Goal: Task Accomplishment & Management: Use online tool/utility

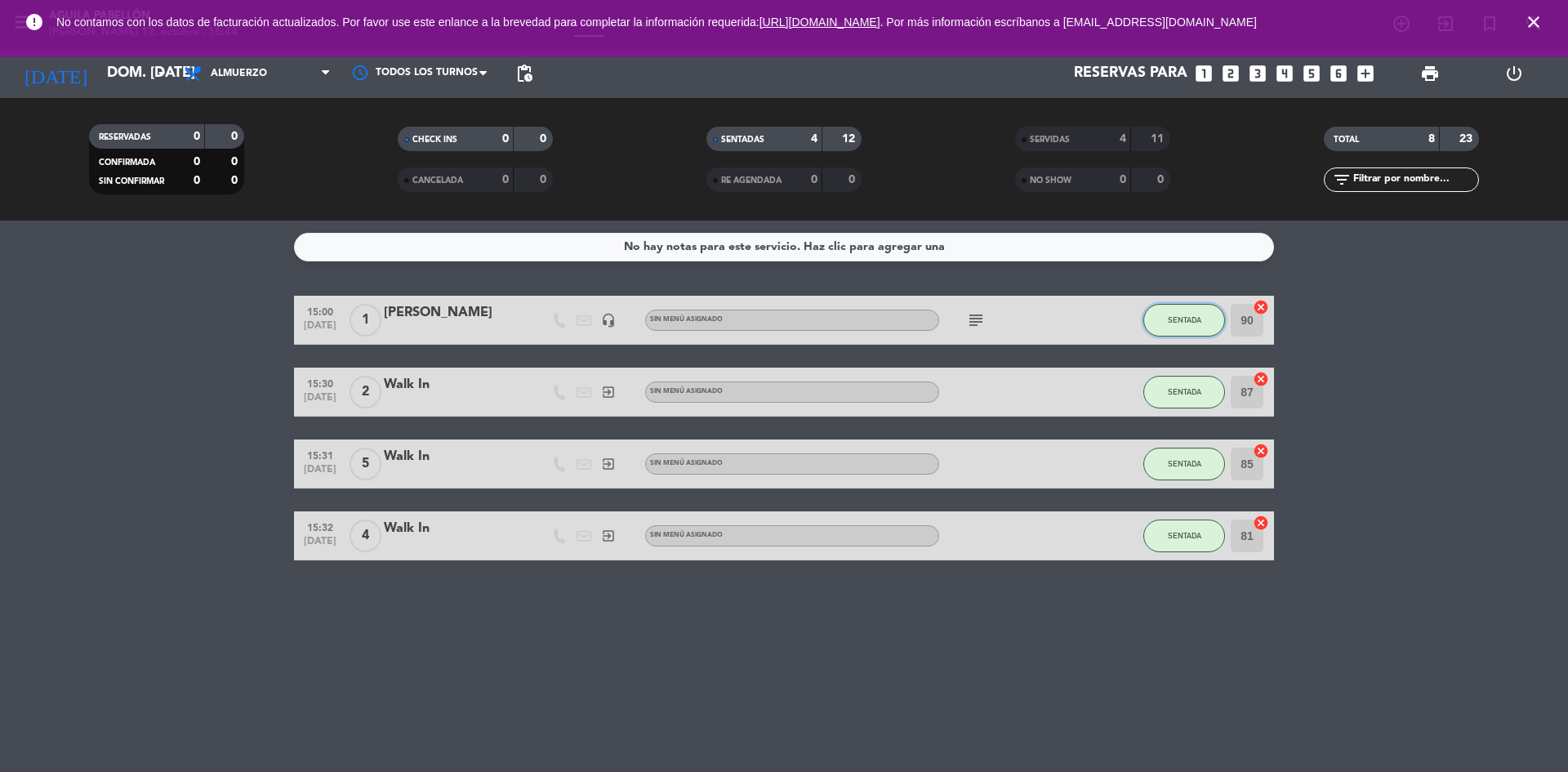
click at [1205, 321] on button "SENTADA" at bounding box center [1185, 320] width 82 height 32
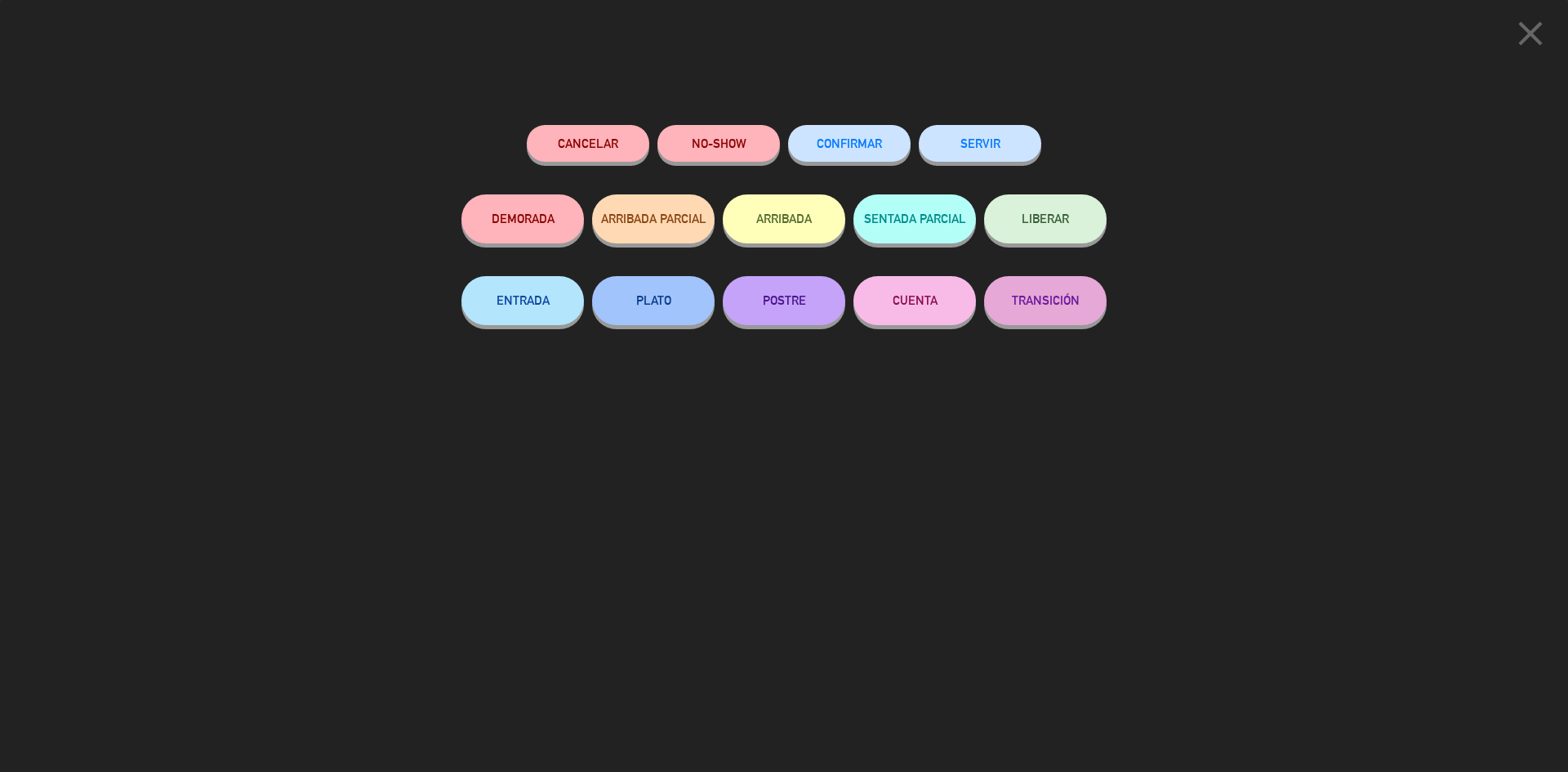
click at [1017, 134] on button "SERVIR" at bounding box center [980, 144] width 122 height 37
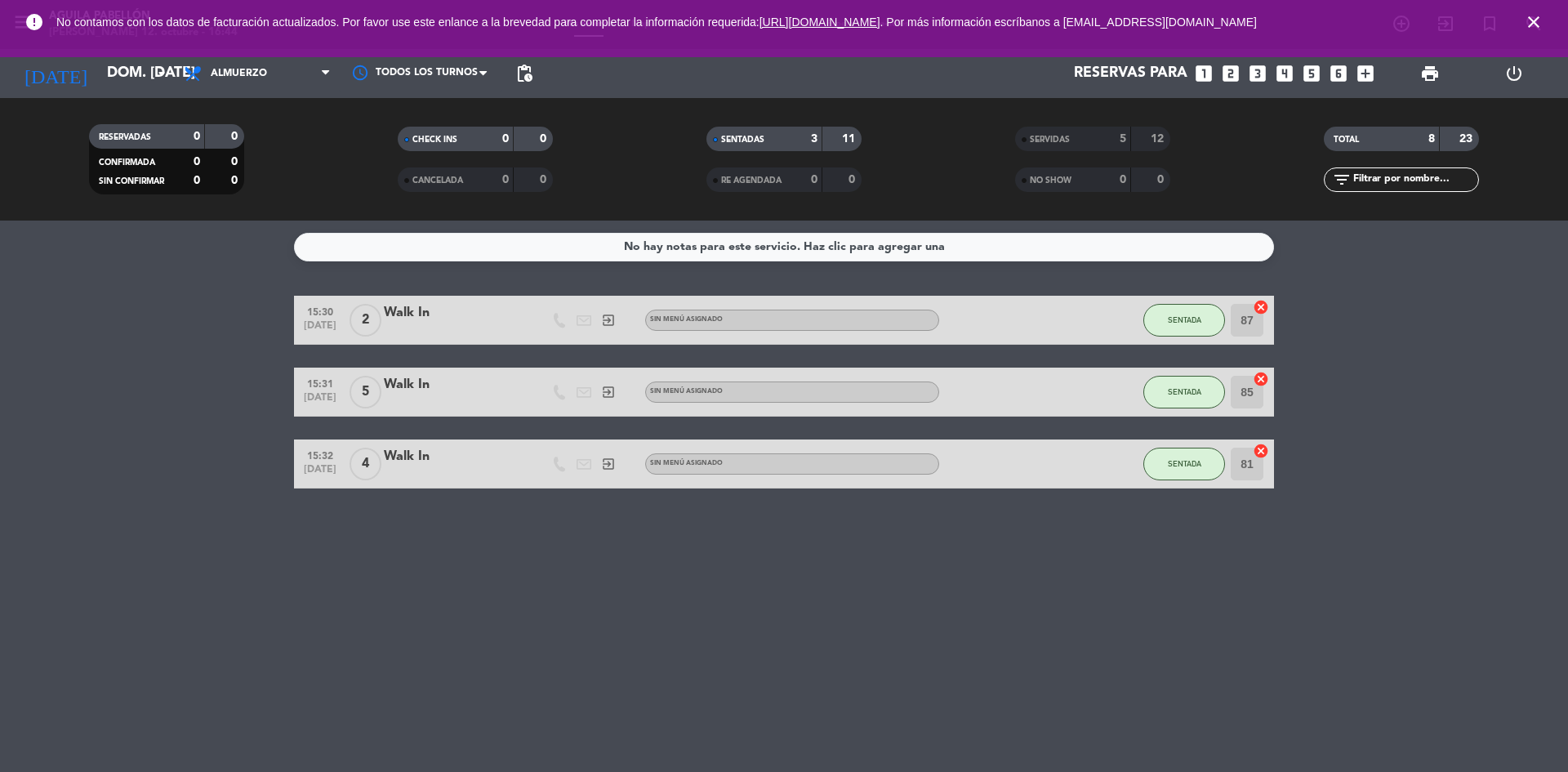
click at [1529, 25] on icon "close" at bounding box center [1534, 22] width 20 height 20
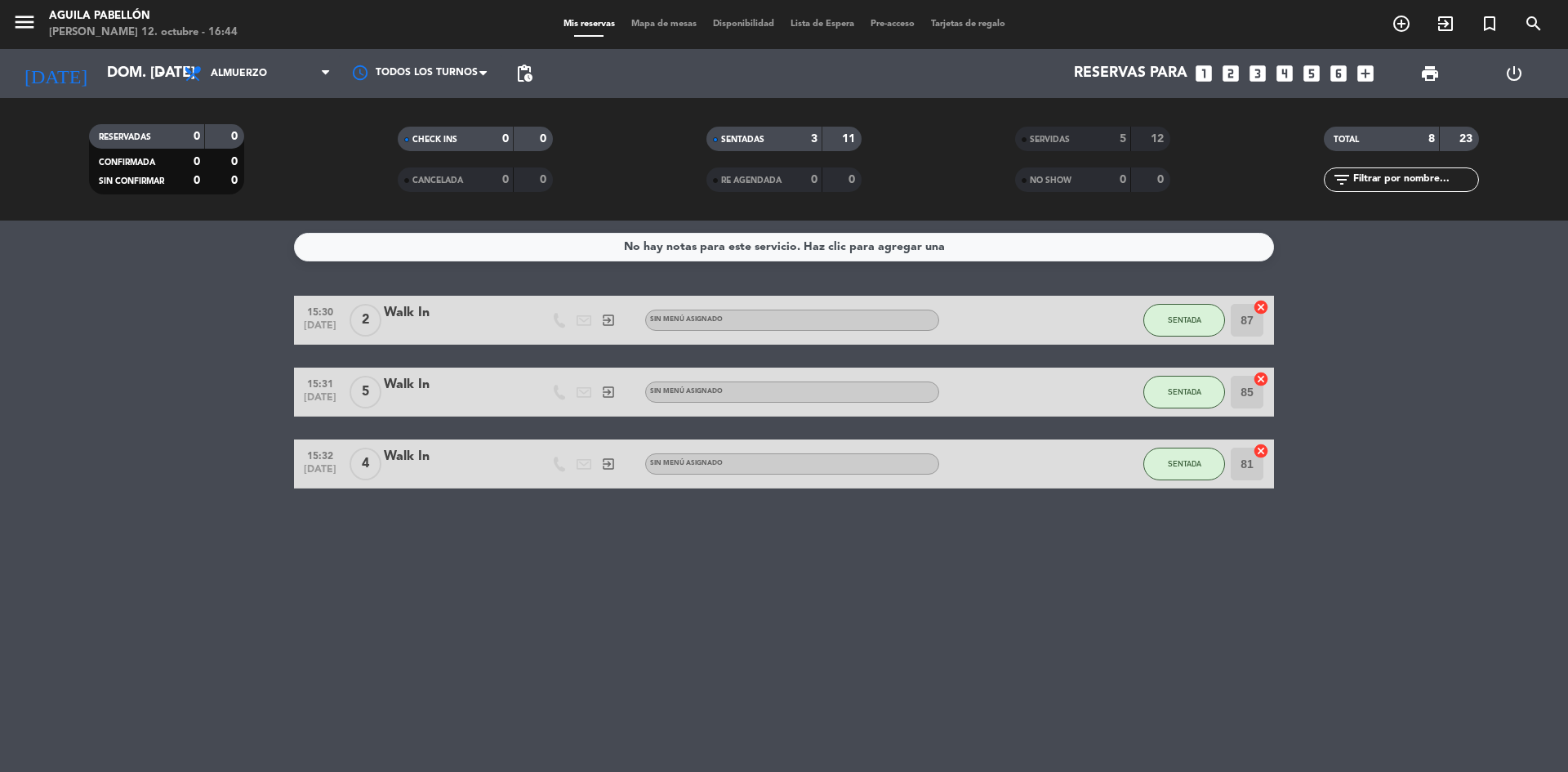
click at [295, 94] on div "Todos los servicios Desayuno Brunch Almuerzo Cena Almuerzo Todos los servicios …" at bounding box center [257, 73] width 163 height 49
click at [297, 65] on span "Almuerzo" at bounding box center [257, 73] width 163 height 36
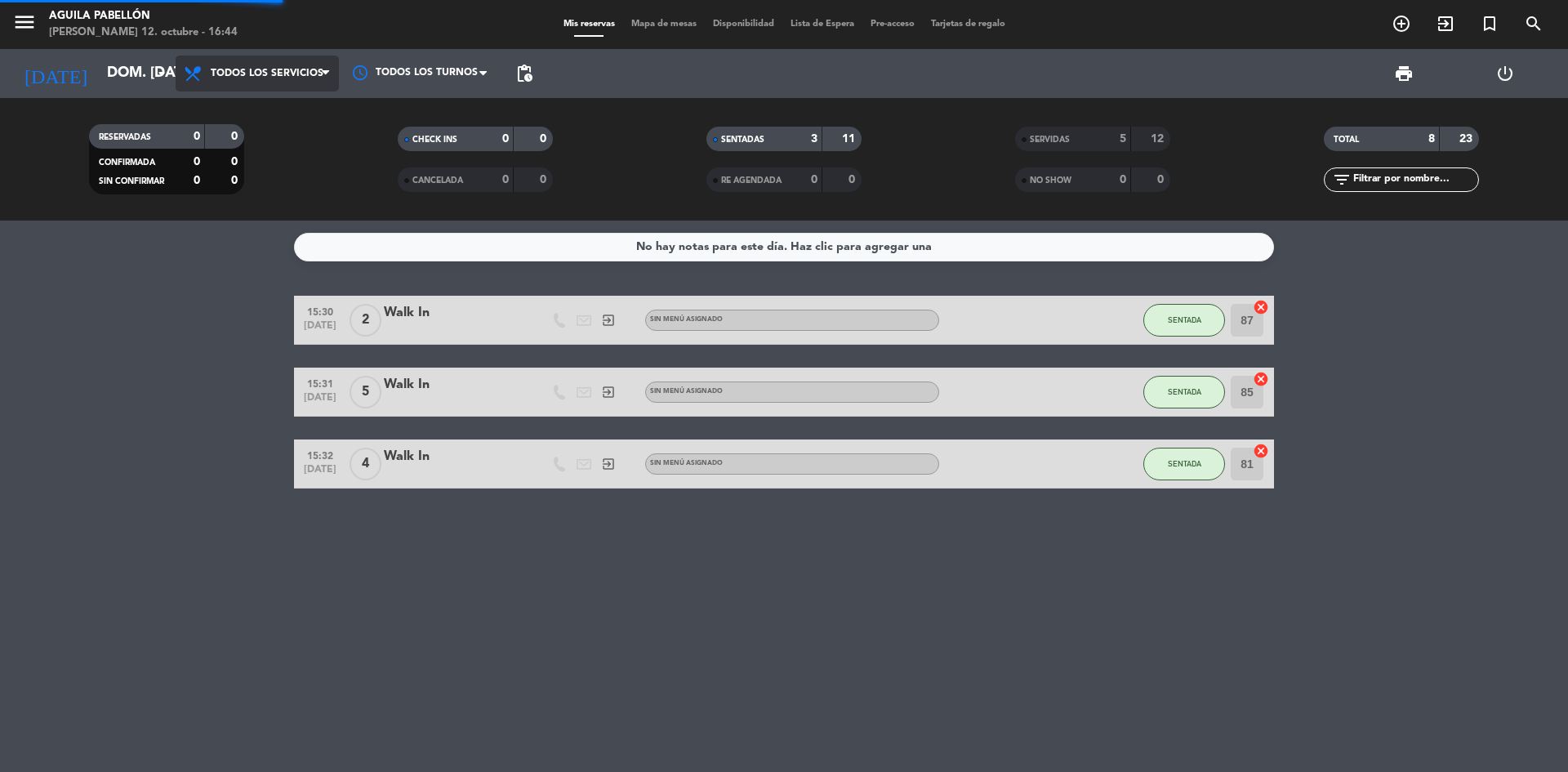
click at [261, 113] on div "menu [PERSON_NAME] [PERSON_NAME] 12. octubre - 16:44 Mis reservas Mapa de mesas…" at bounding box center [784, 110] width 1568 height 221
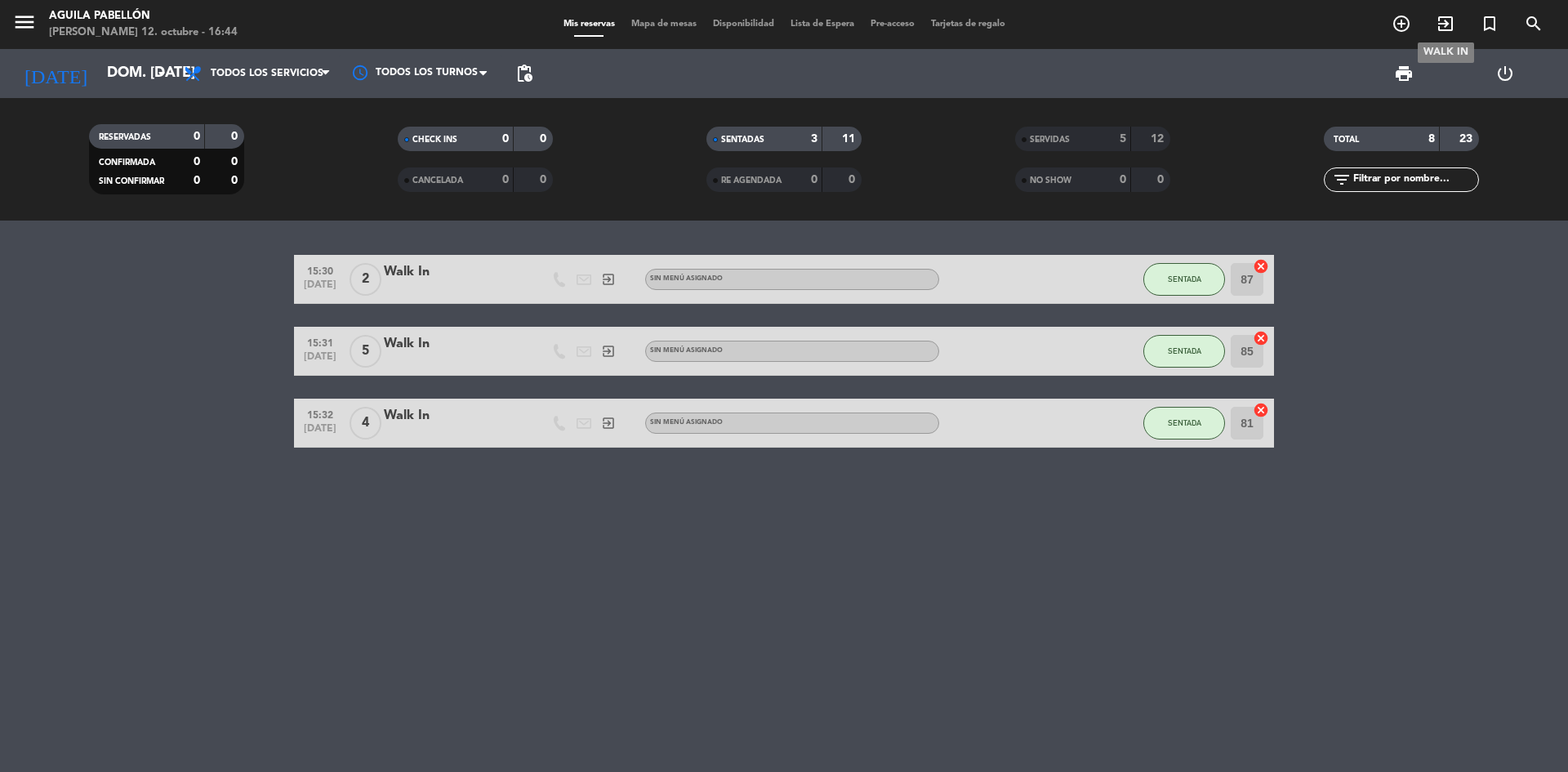
click at [1439, 26] on icon "exit_to_app" at bounding box center [1446, 23] width 20 height 20
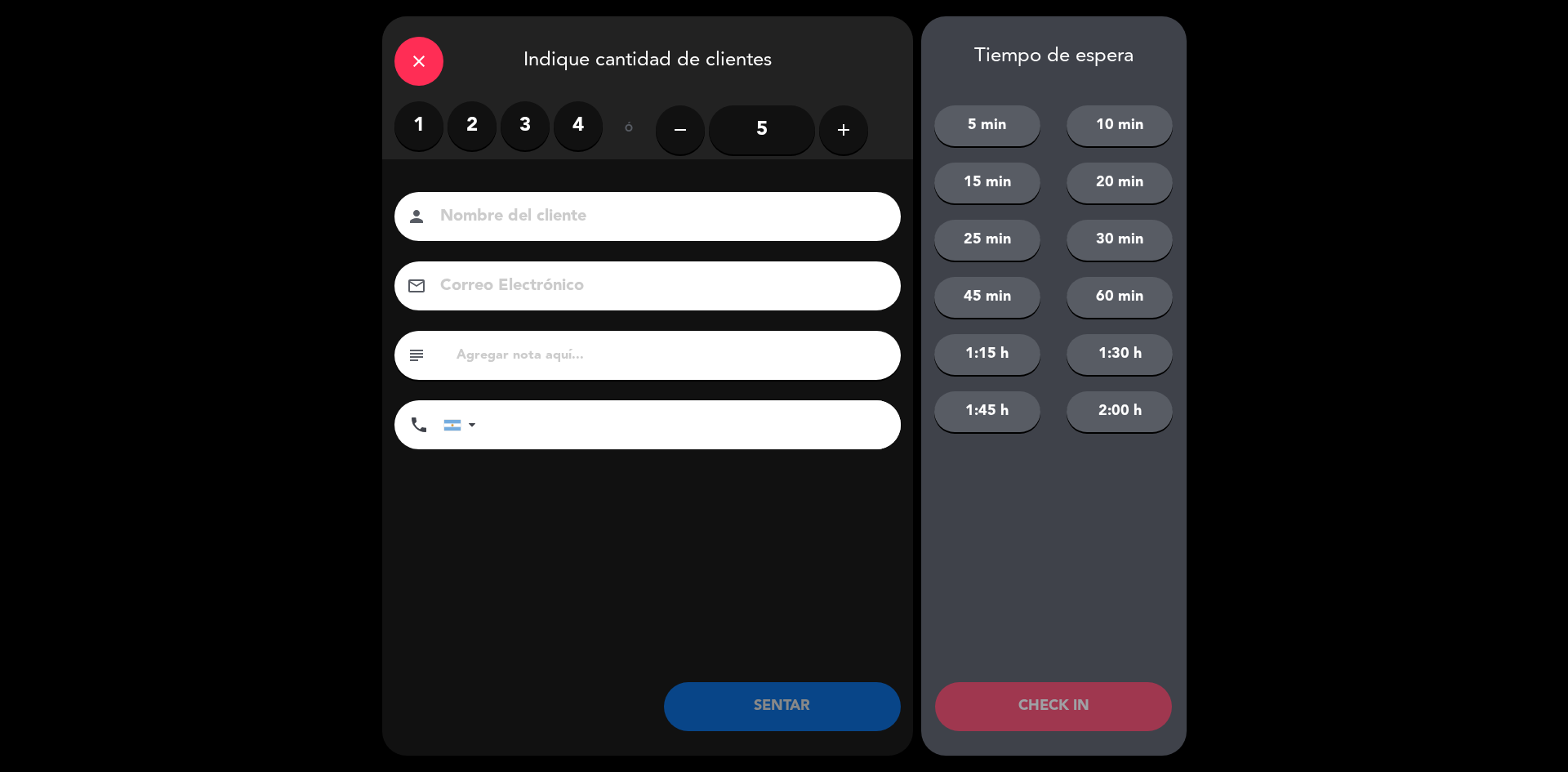
click at [499, 132] on div "1 2 3 4" at bounding box center [499, 126] width 208 height 49
click at [470, 114] on label "2" at bounding box center [472, 126] width 49 height 49
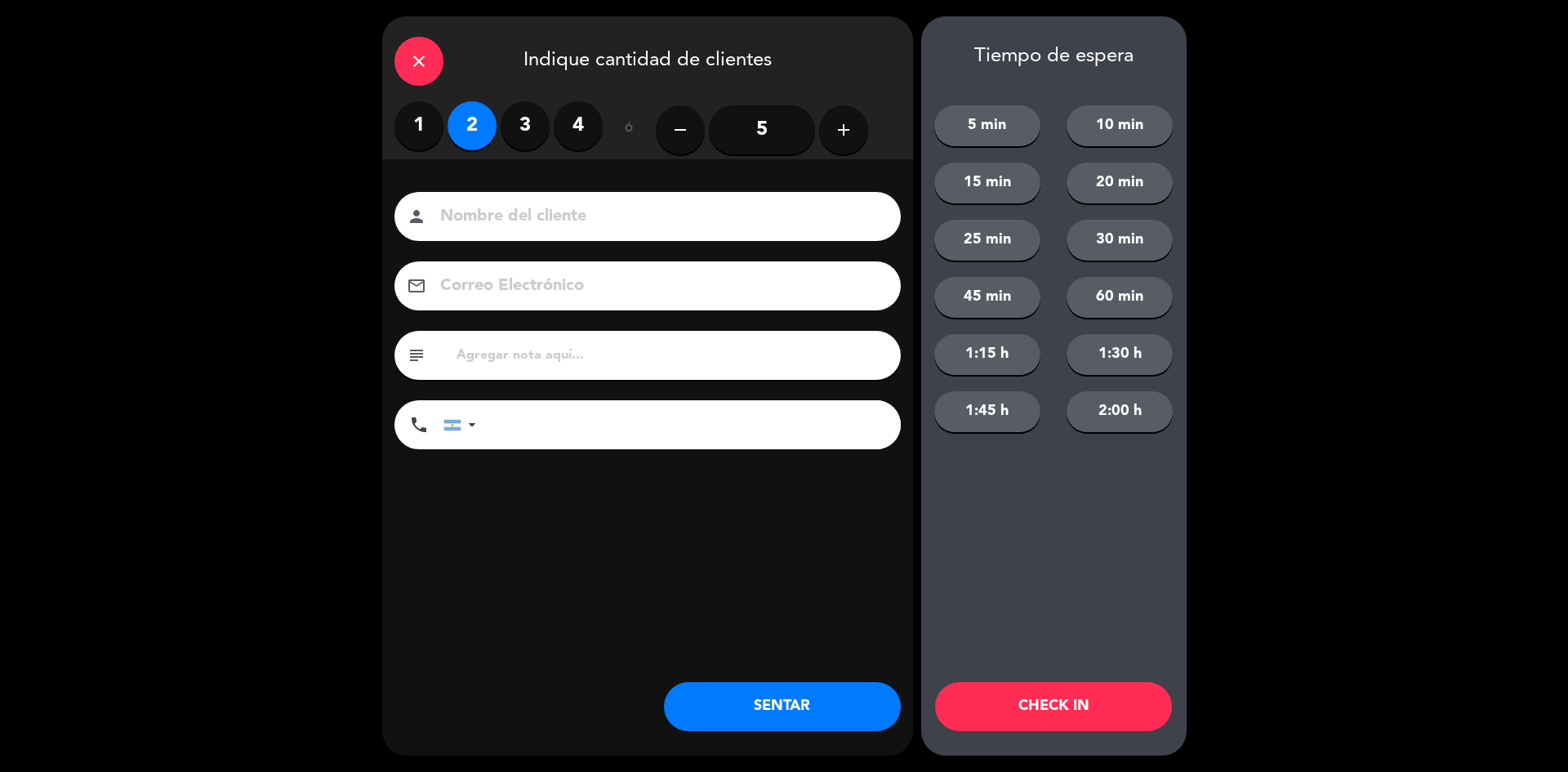
click at [772, 721] on button "SENTAR" at bounding box center [782, 707] width 237 height 49
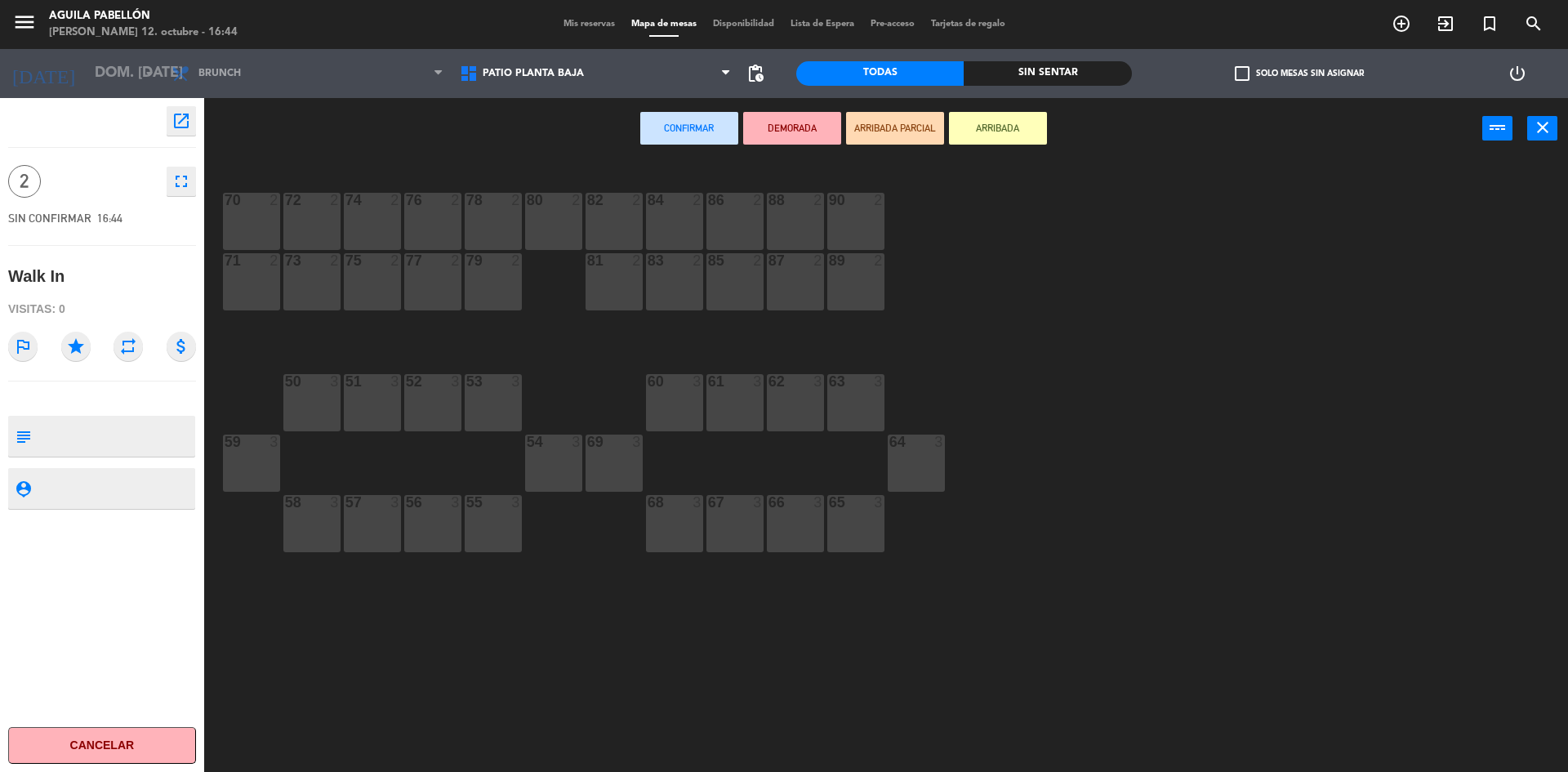
drag, startPoint x: 780, startPoint y: 207, endPoint x: 779, endPoint y: 189, distance: 18.0
click at [769, 207] on div "88" at bounding box center [768, 199] width 1 height 15
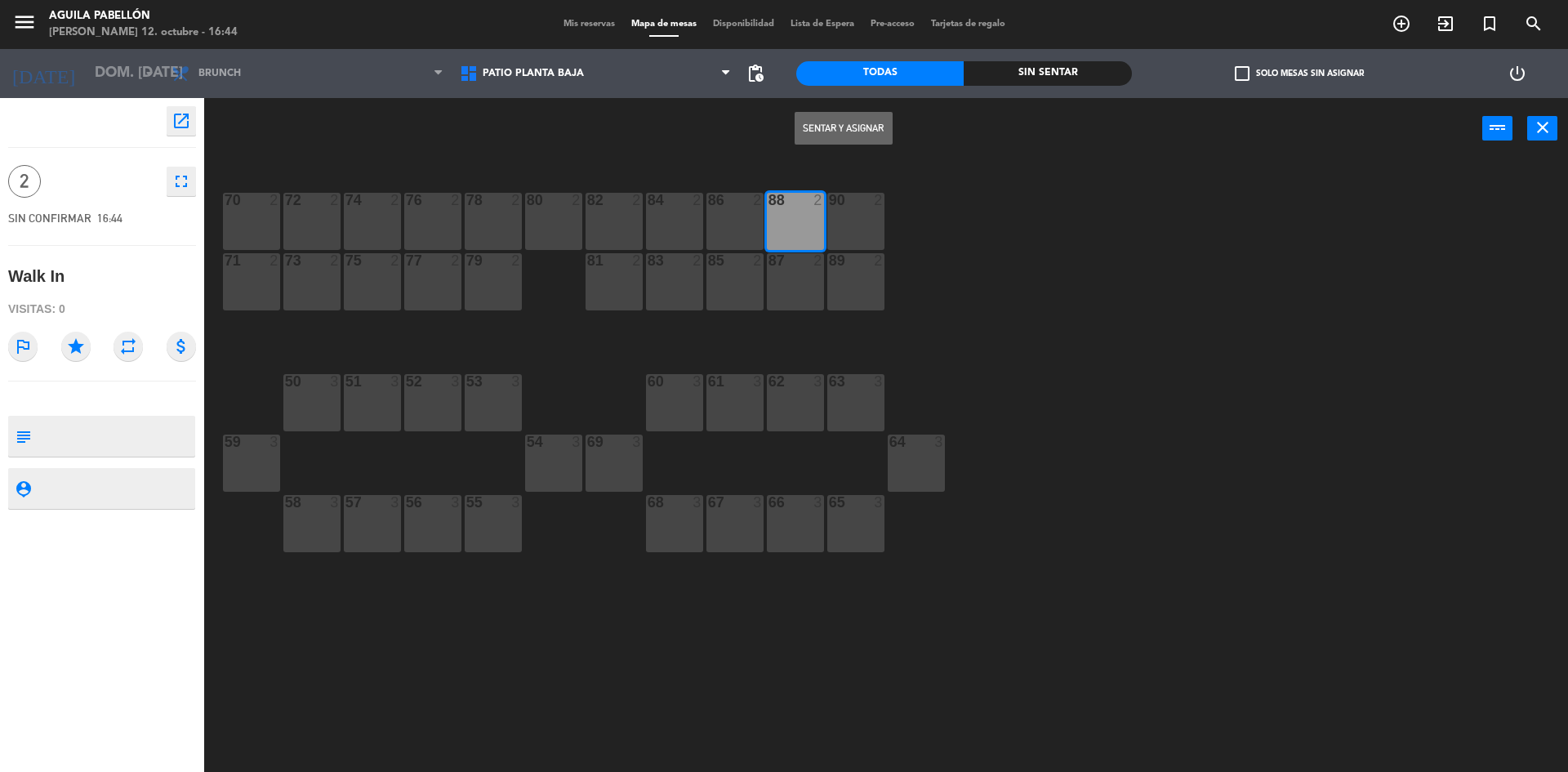
click at [812, 123] on button "Sentar y Asignar" at bounding box center [844, 127] width 98 height 32
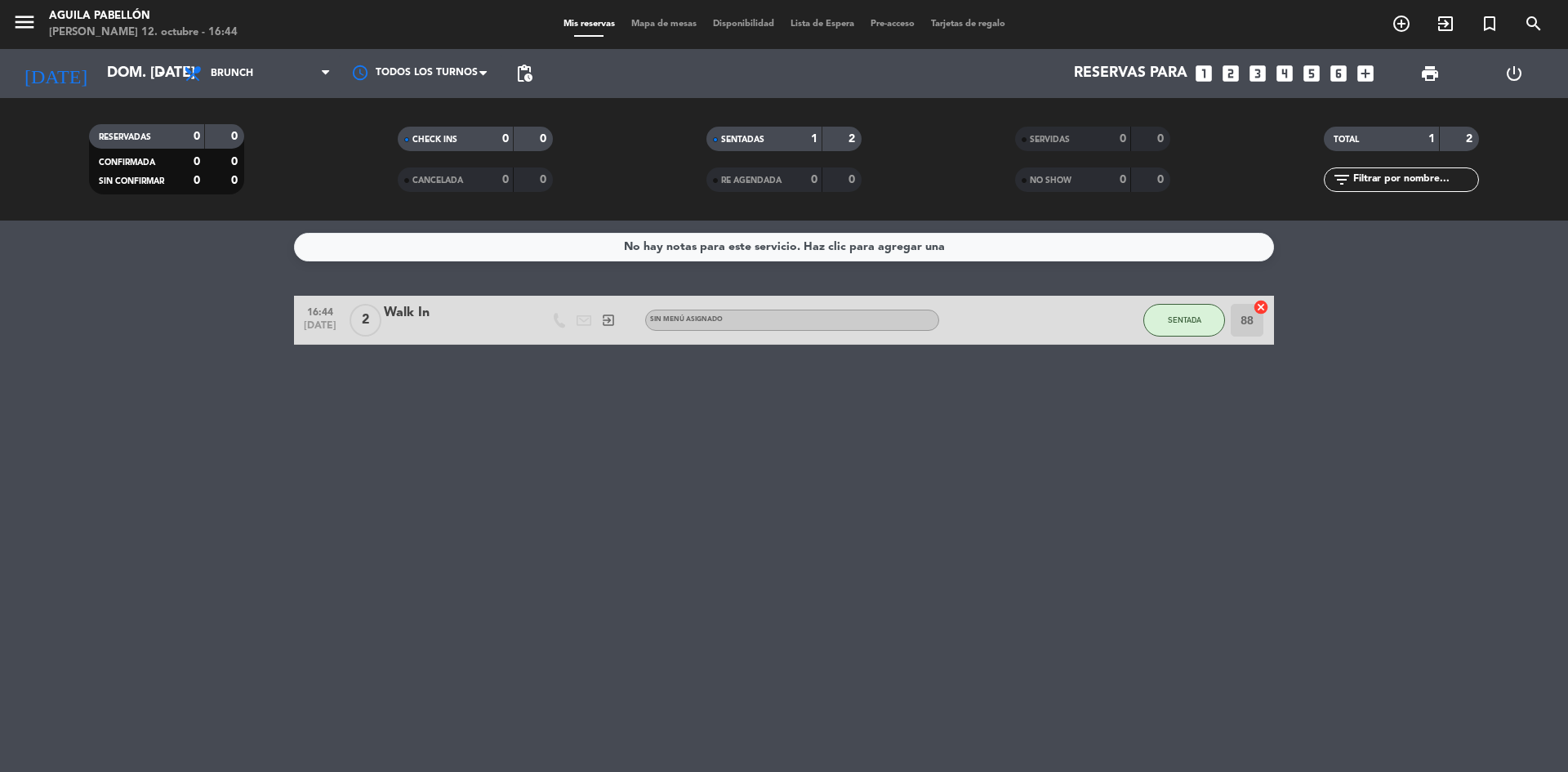
click at [312, 52] on div "Todos los servicios Desayuno Brunch Almuerzo Cena Brunch Todos los servicios De…" at bounding box center [257, 73] width 163 height 49
click at [310, 66] on span "Brunch" at bounding box center [257, 73] width 163 height 36
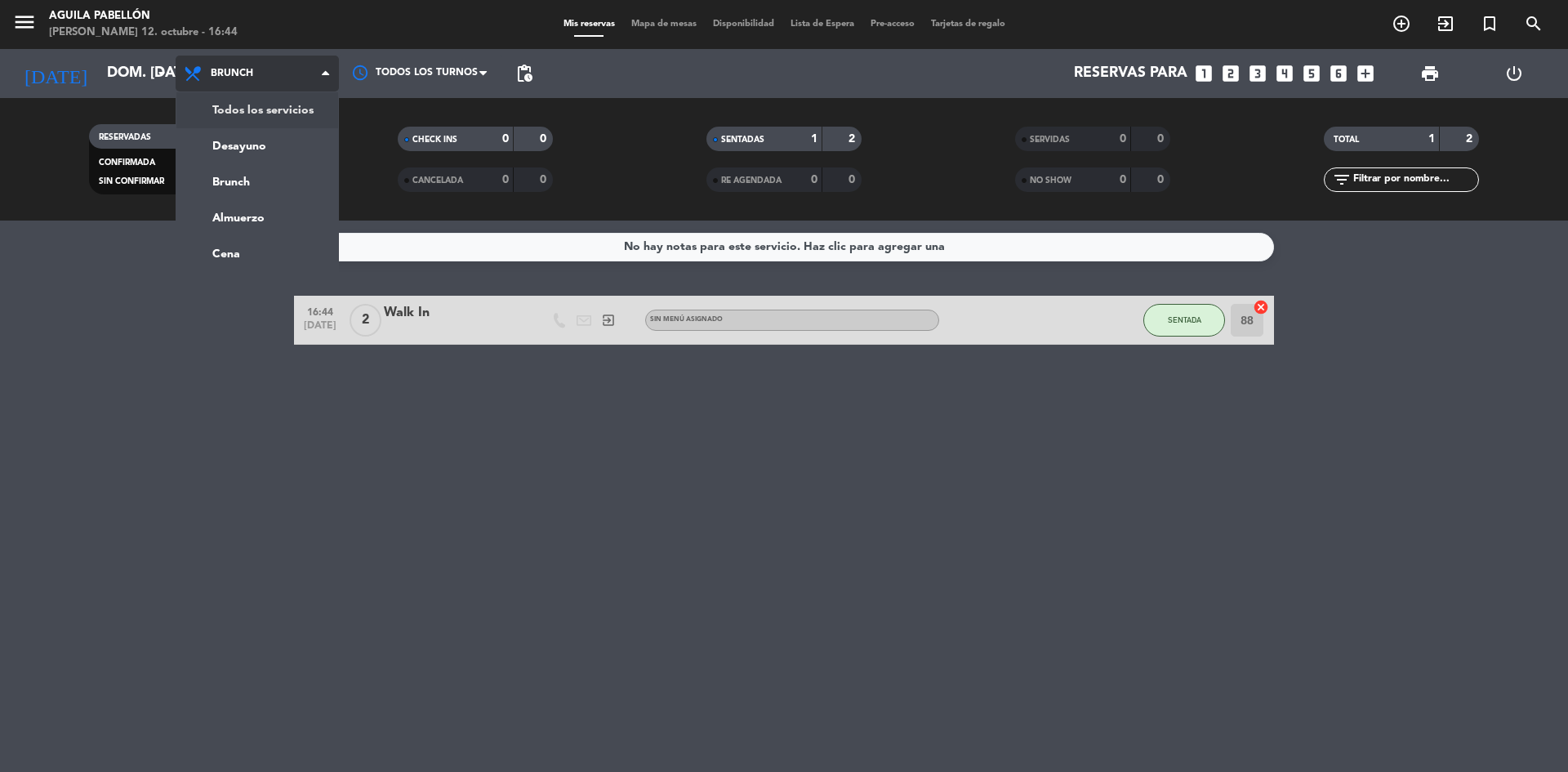
click at [265, 107] on div "menu [PERSON_NAME] [PERSON_NAME] 12. octubre - 16:44 Mis reservas Mapa de mesas…" at bounding box center [784, 110] width 1568 height 221
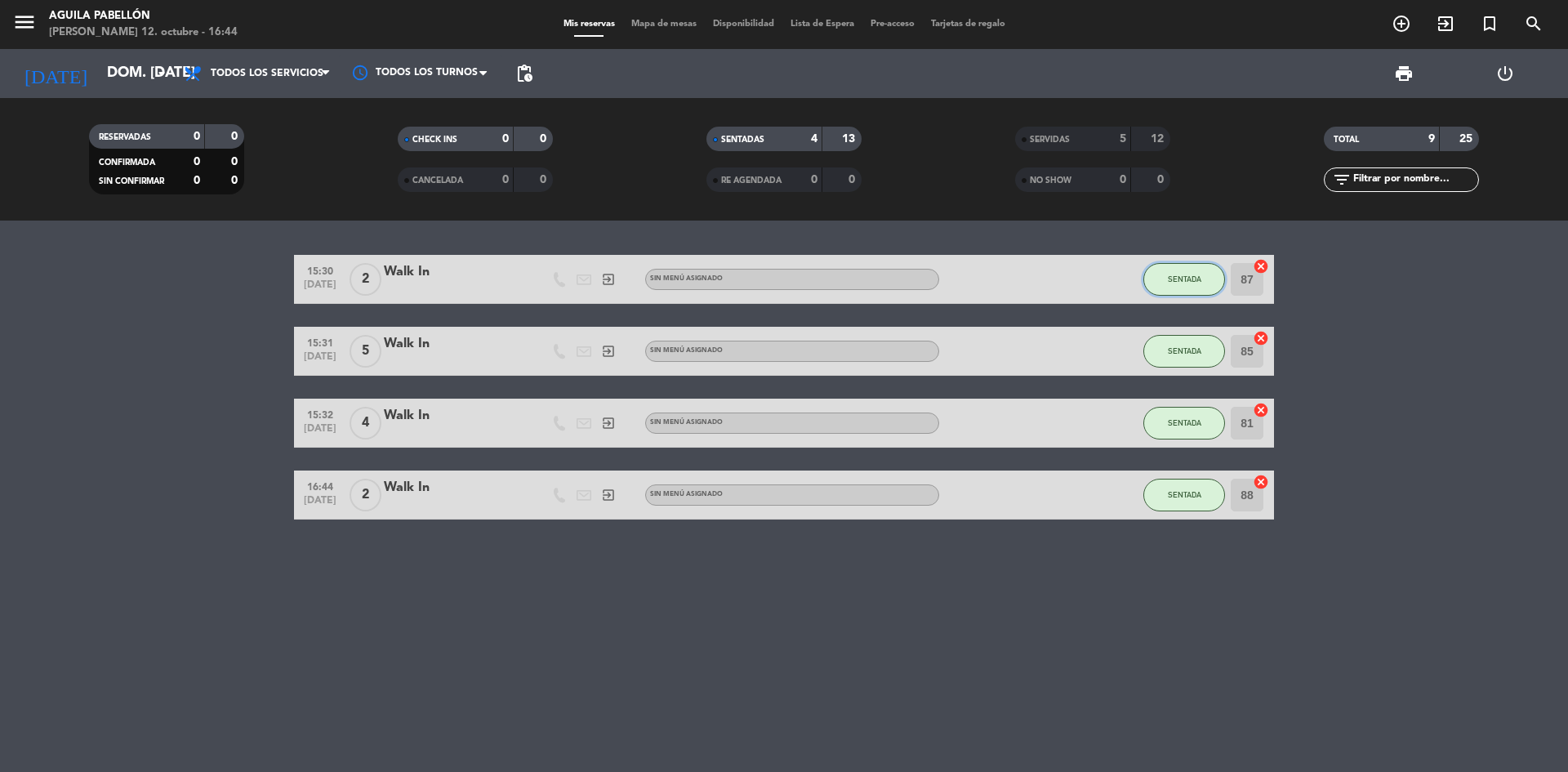
click at [1189, 285] on button "SENTADA" at bounding box center [1185, 279] width 82 height 32
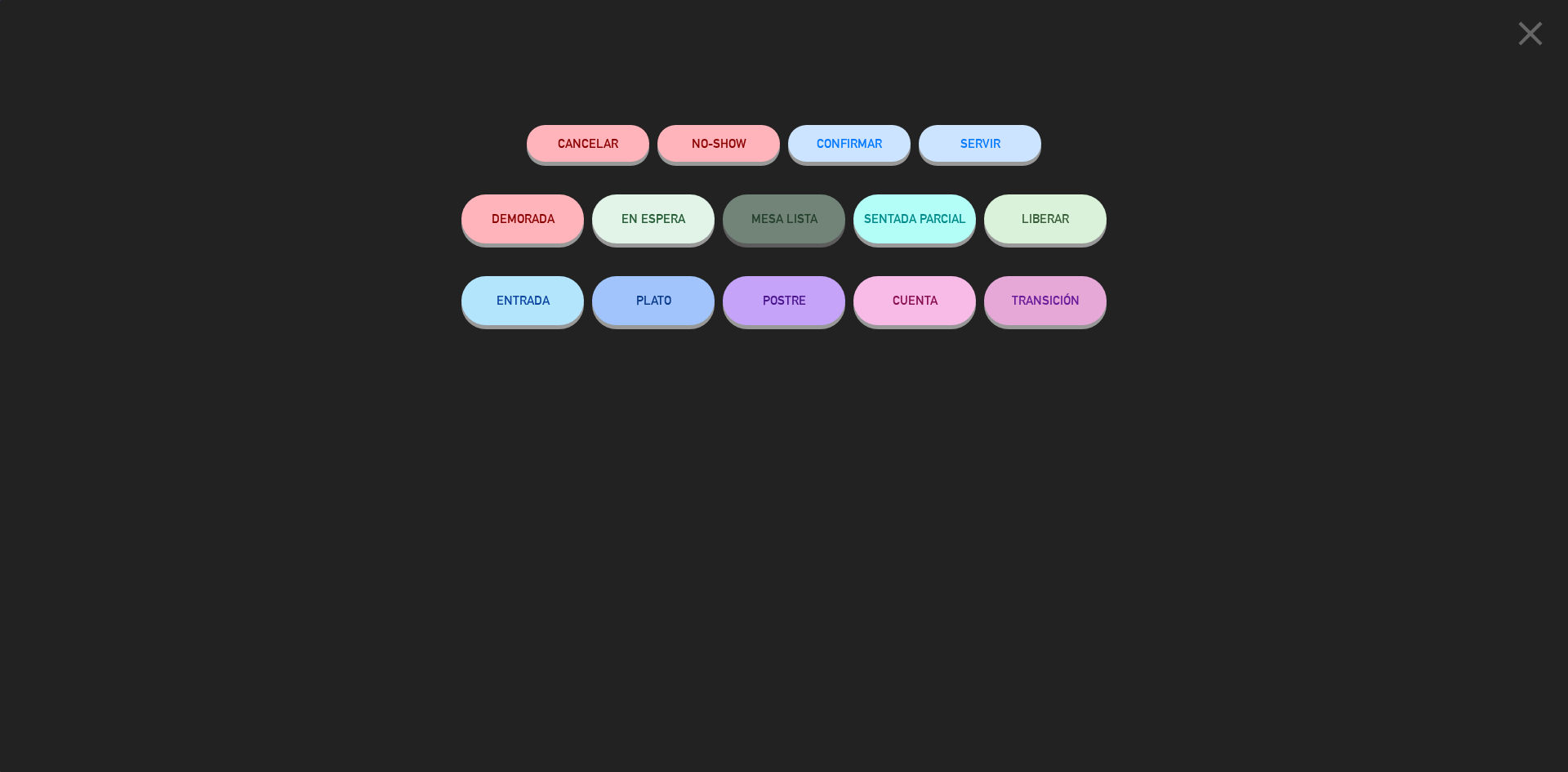
click at [962, 137] on button "SERVIR" at bounding box center [980, 144] width 122 height 37
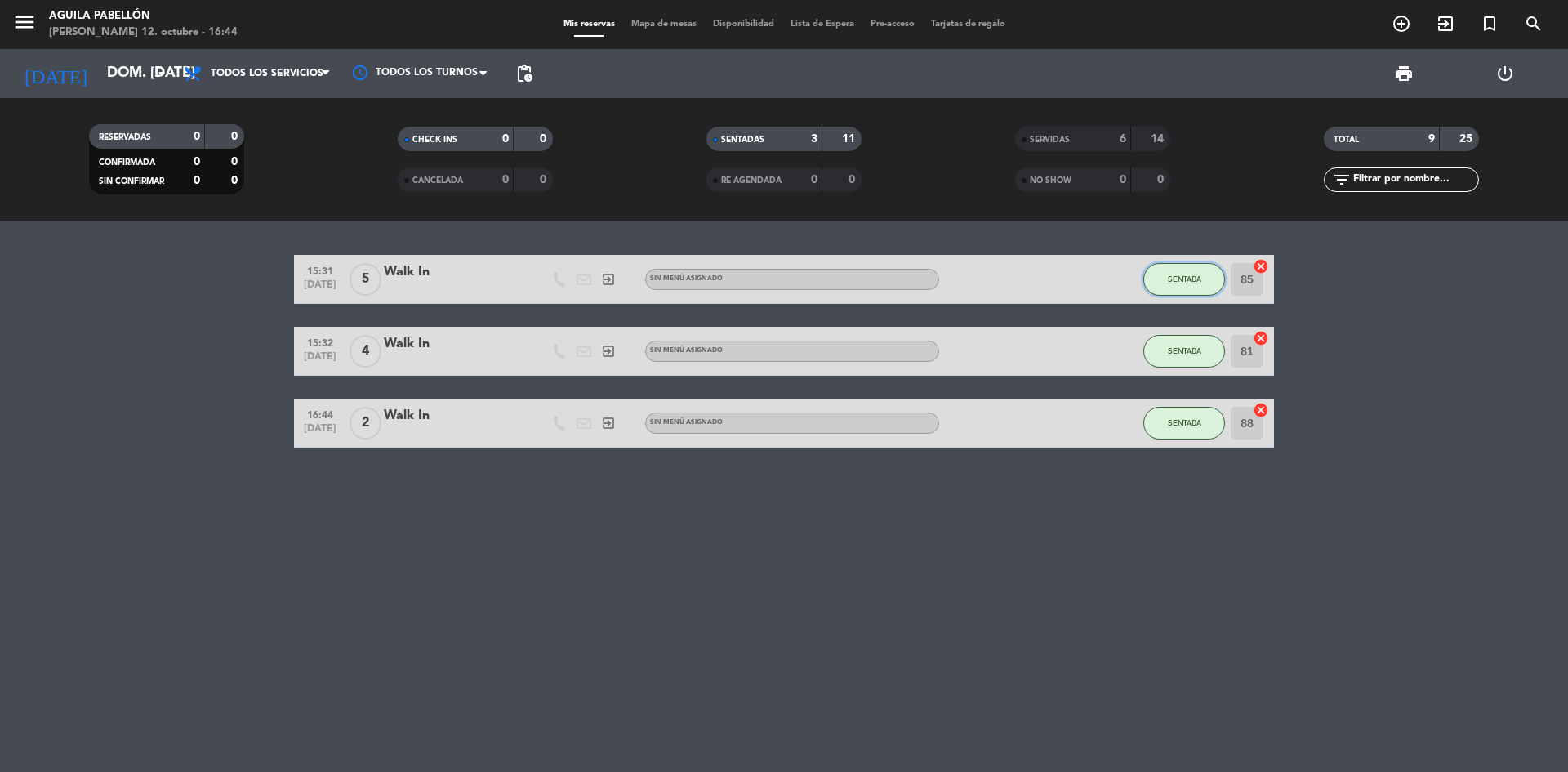
click at [1191, 281] on span "SENTADA" at bounding box center [1185, 279] width 33 height 9
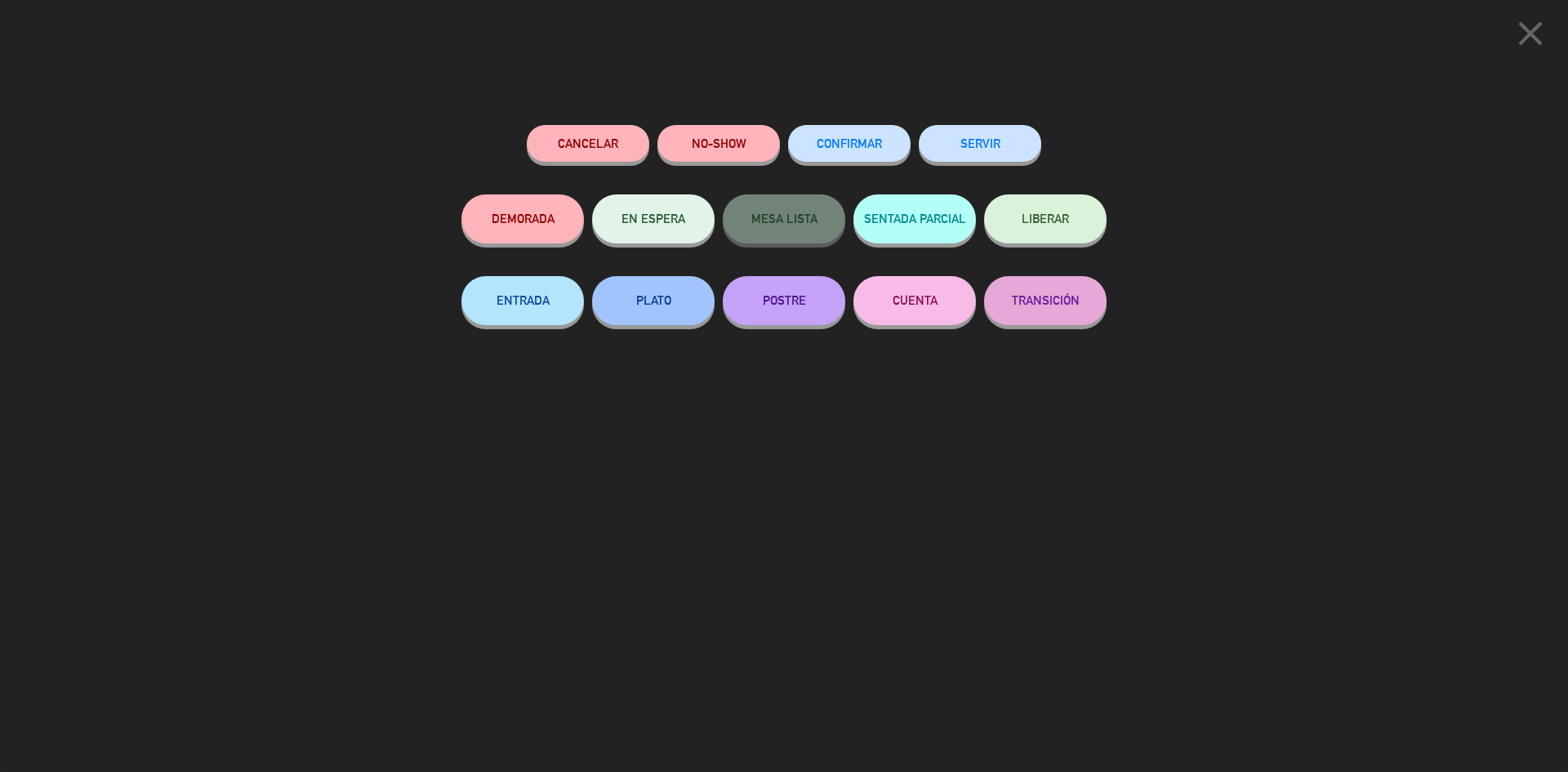
click at [1005, 148] on button "SERVIR" at bounding box center [980, 144] width 122 height 37
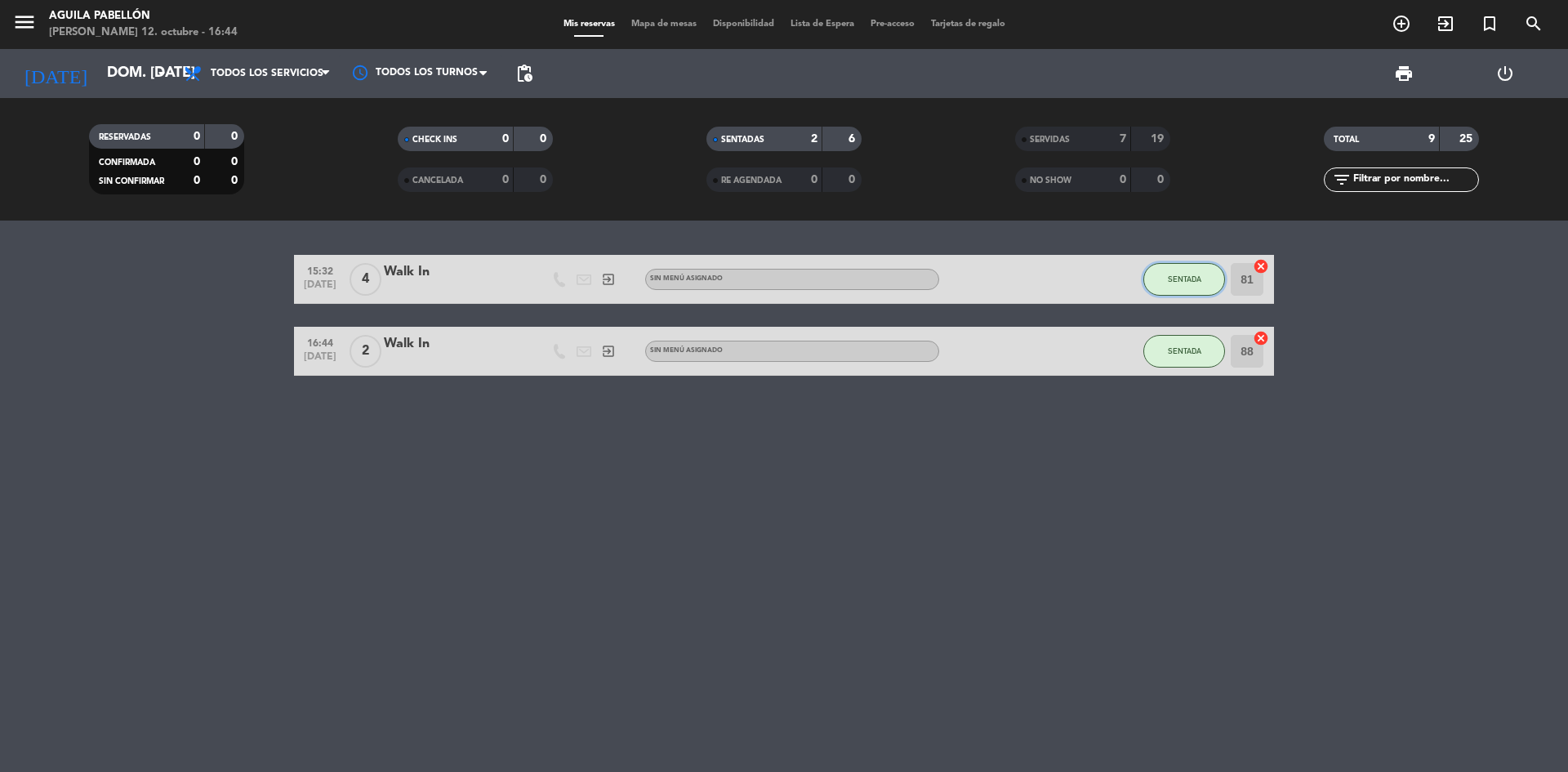
click at [1194, 283] on button "SENTADA" at bounding box center [1185, 279] width 82 height 32
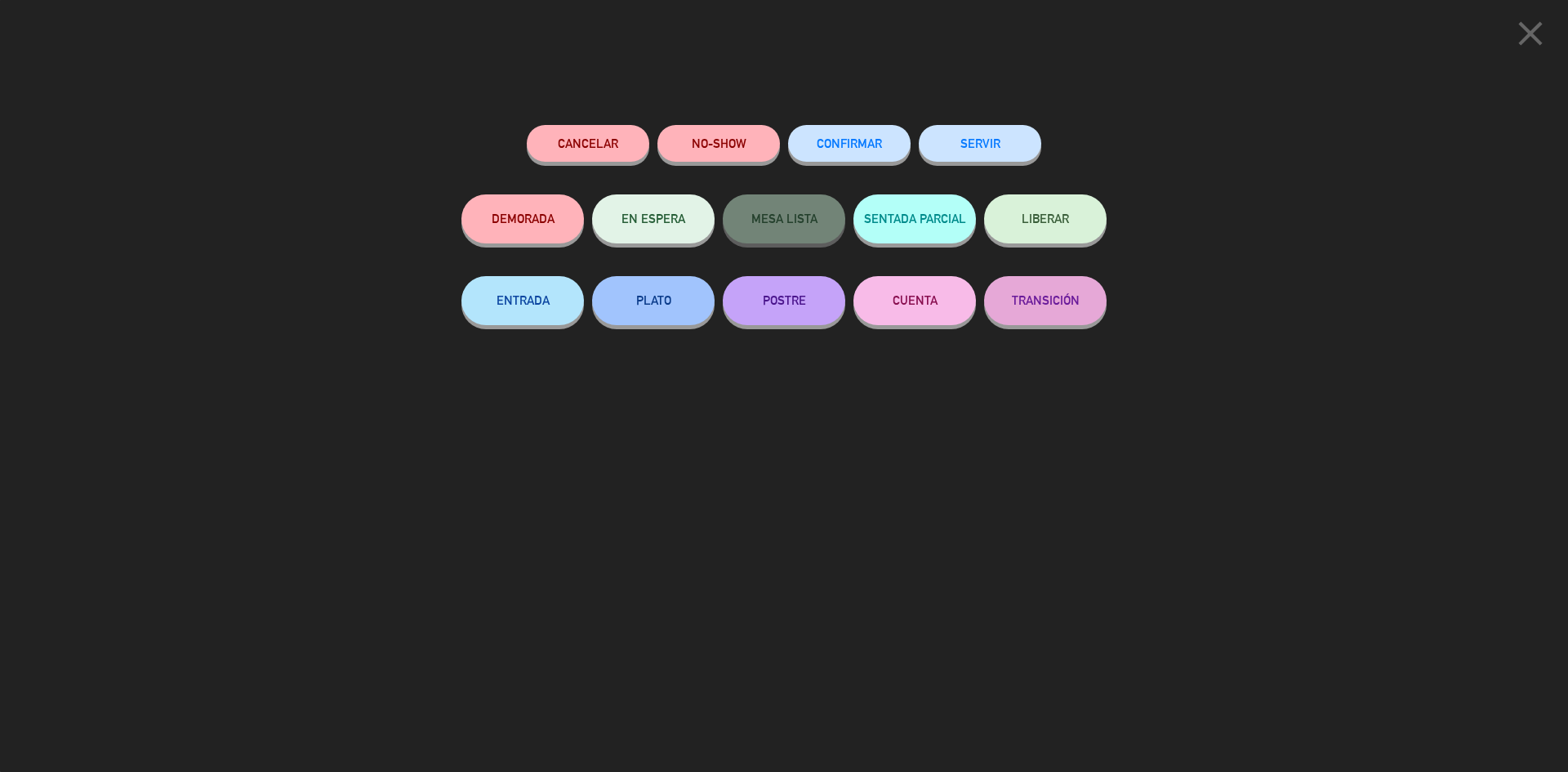
click at [964, 147] on button "SERVIR" at bounding box center [980, 144] width 122 height 37
